Goal: Task Accomplishment & Management: Complete application form

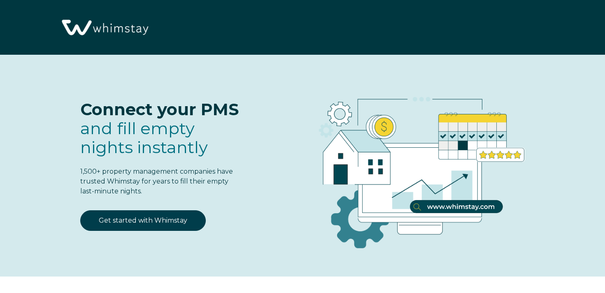
select select "US"
select select "Standard"
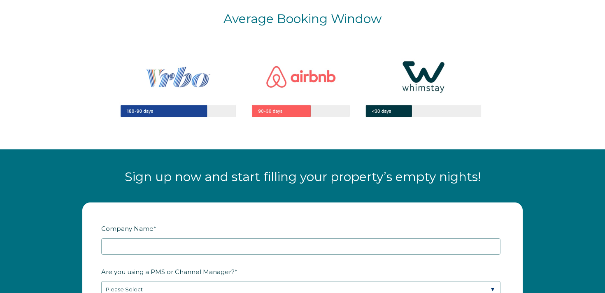
scroll to position [932, 0]
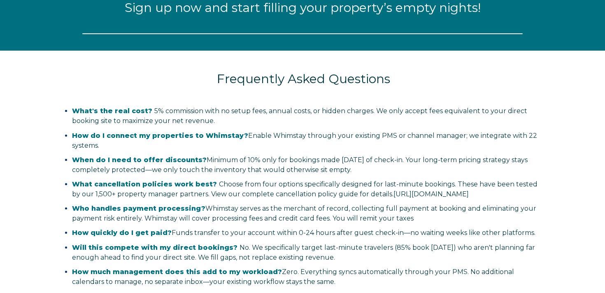
scroll to position [958, 0]
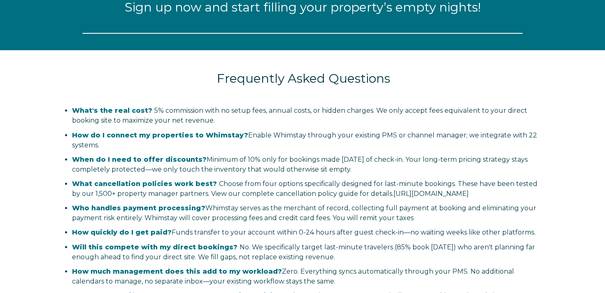
select select "US"
select select "Standard"
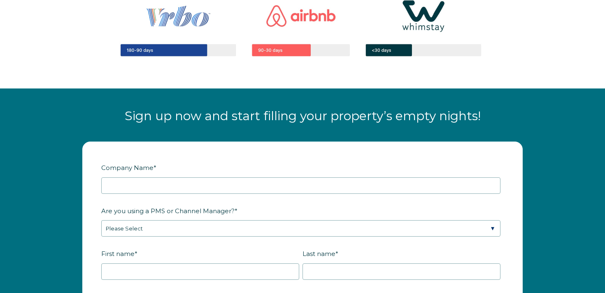
scroll to position [844, 0]
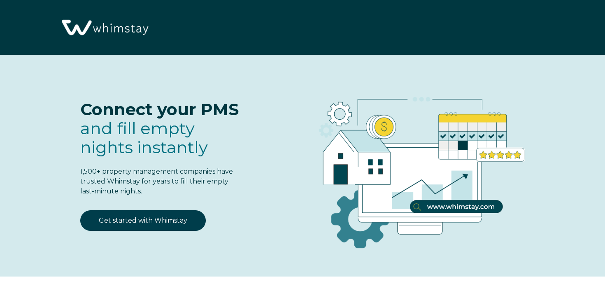
select select "US"
select select "Standard"
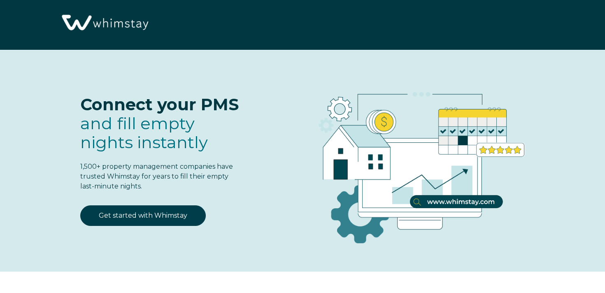
scroll to position [7, 0]
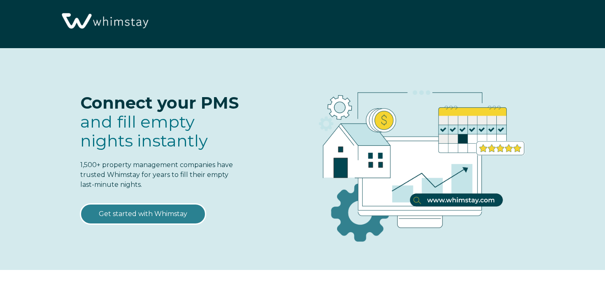
click at [138, 210] on link "Get started with Whimstay" at bounding box center [142, 214] width 125 height 21
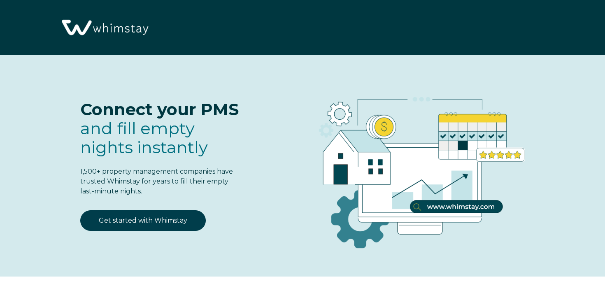
scroll to position [957, 0]
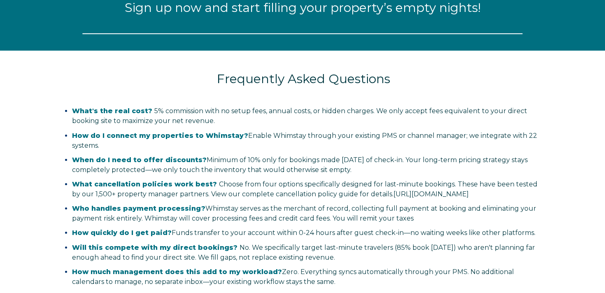
select select "US"
select select "Standard"
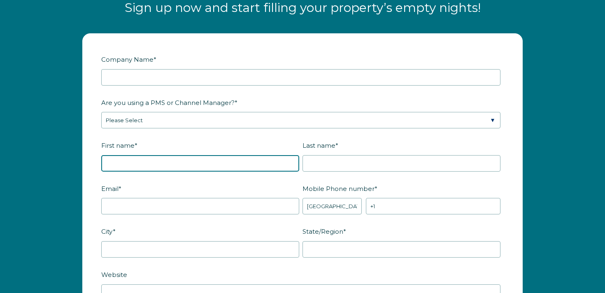
click at [183, 158] on input "First name *" at bounding box center [200, 163] width 198 height 16
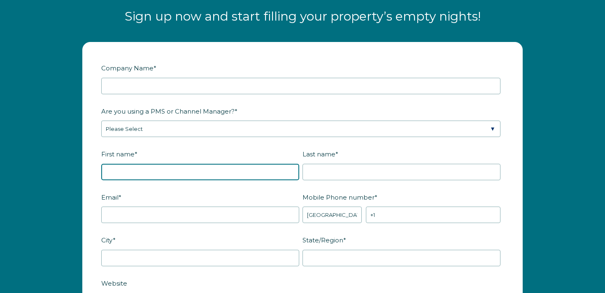
scroll to position [948, 0]
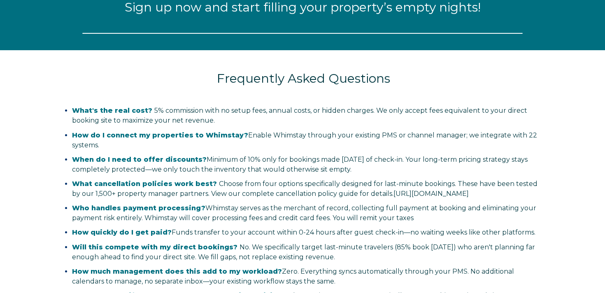
select select "US"
select select "Standard"
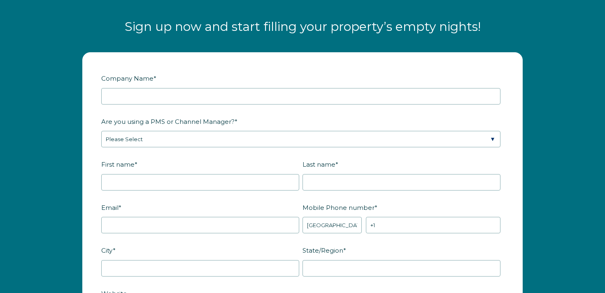
scroll to position [937, 0]
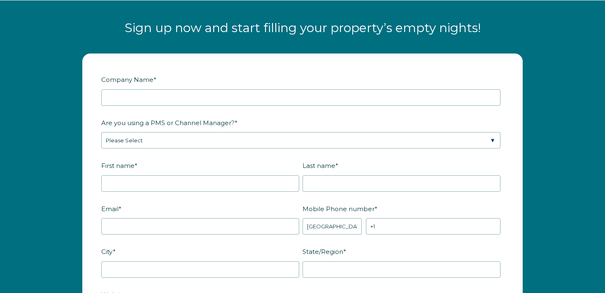
drag, startPoint x: 584, startPoint y: 180, endPoint x: 572, endPoint y: 182, distance: 12.0
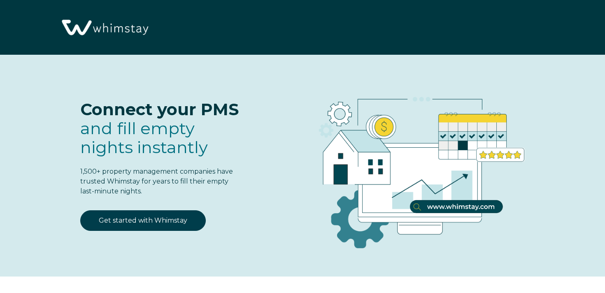
select select "US"
select select "Standard"
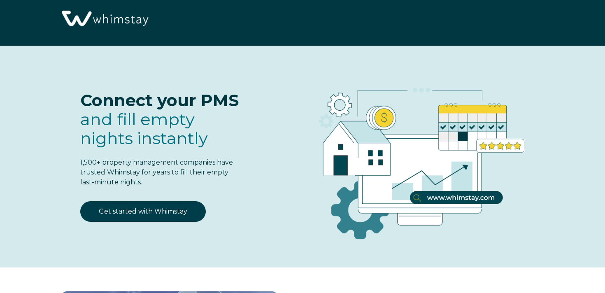
scroll to position [10, 0]
